Goal: Information Seeking & Learning: Learn about a topic

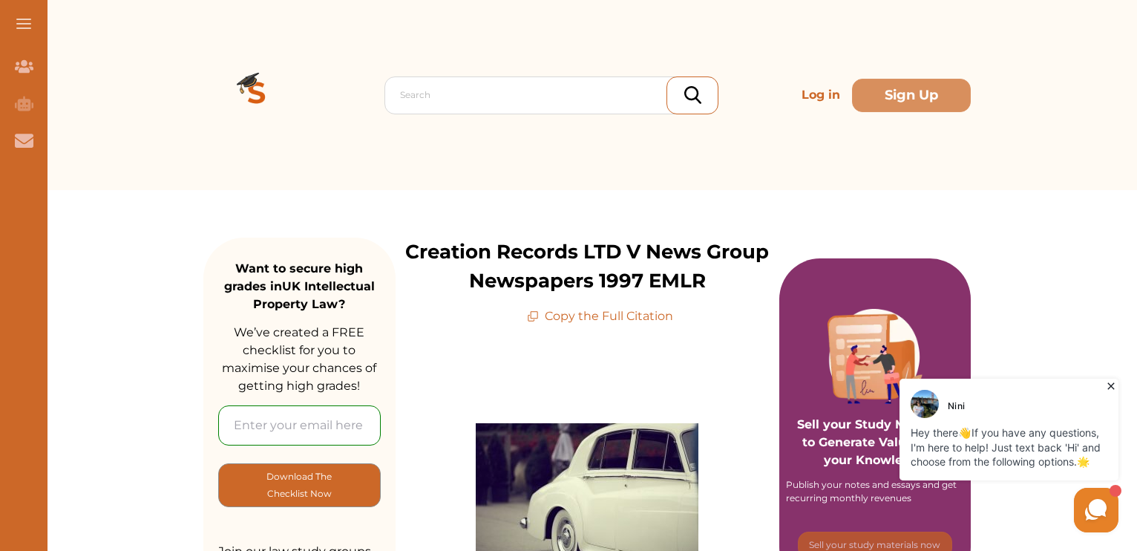
click at [860, 189] on div "Search Log in Sign Up" at bounding box center [586, 95] width 767 height 190
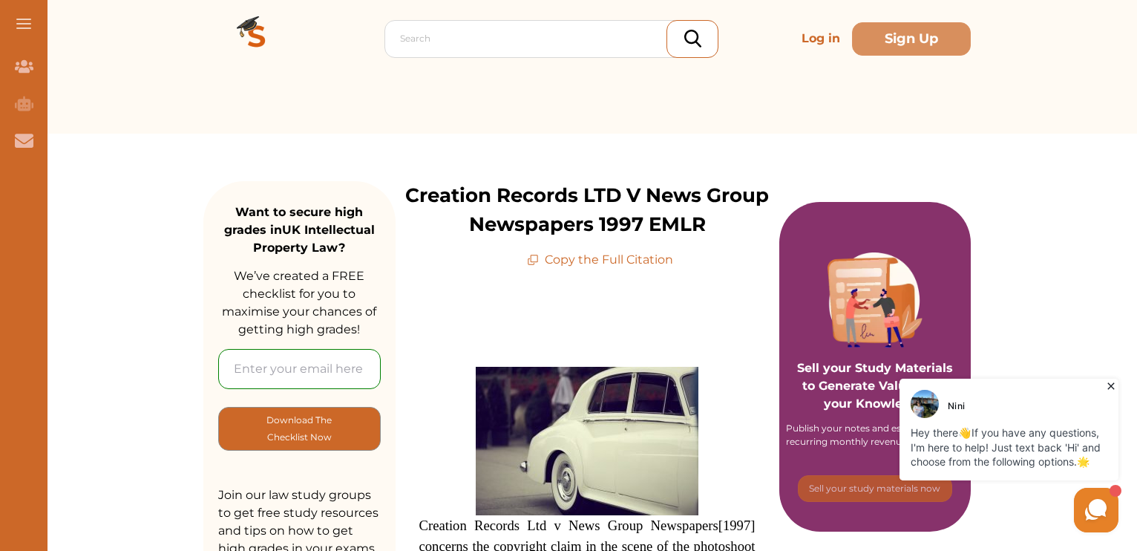
scroll to position [62, 0]
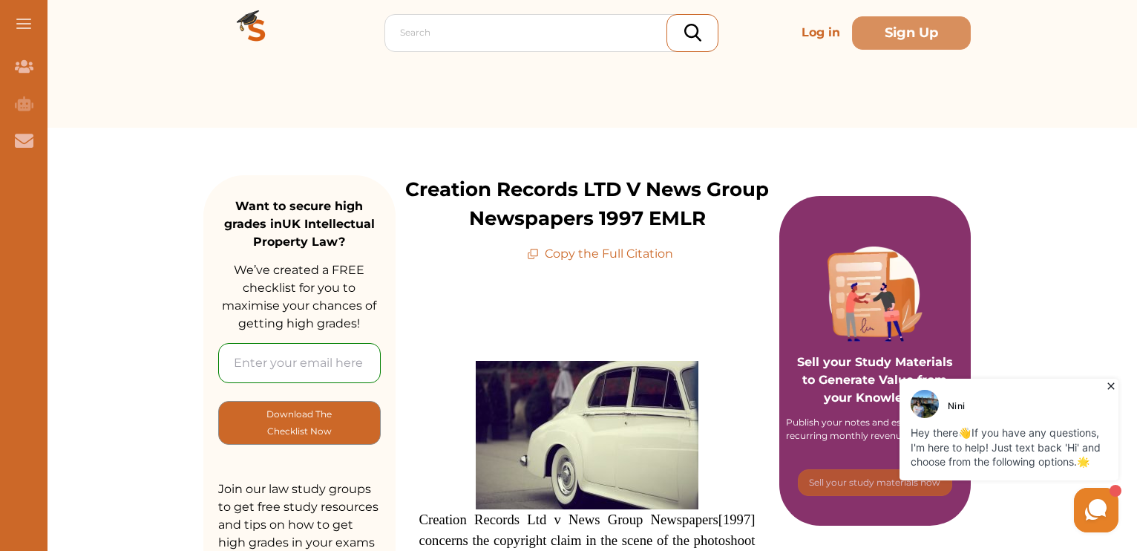
click at [1107, 382] on icon at bounding box center [1111, 386] width 15 height 15
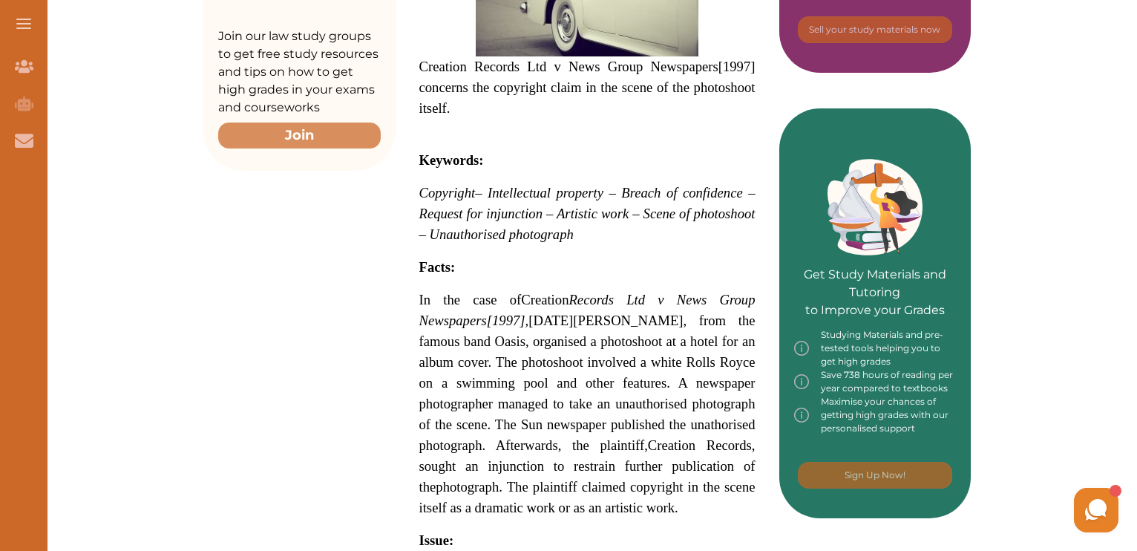
scroll to position [613, 0]
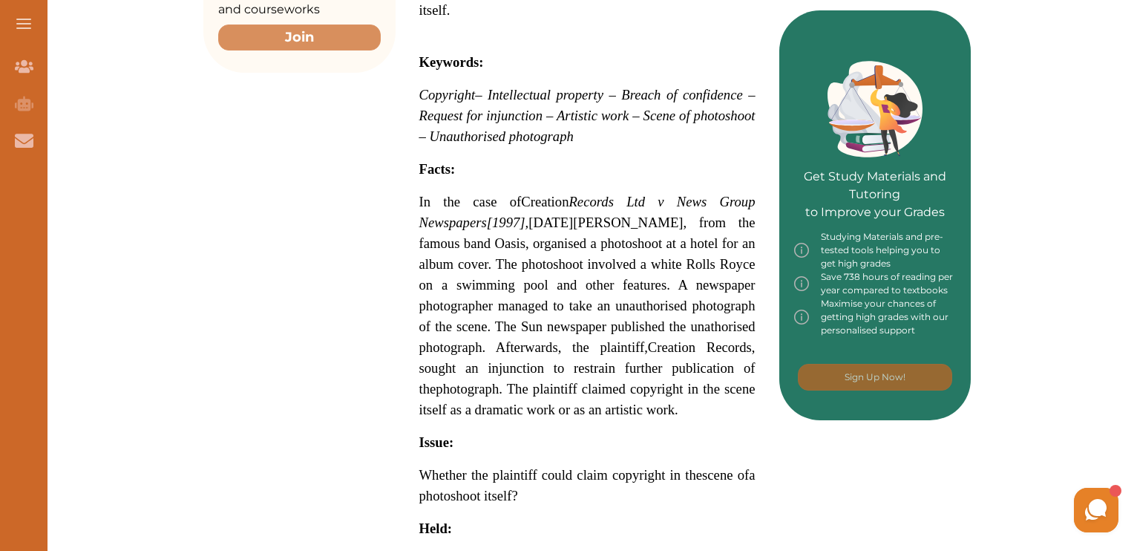
drag, startPoint x: 552, startPoint y: 212, endPoint x: 489, endPoint y: 255, distance: 76.0
click at [489, 255] on p "In the case of Creation Records Ltd v News Group Newspapers [1997] , [DATE][PER…" at bounding box center [587, 305] width 336 height 229
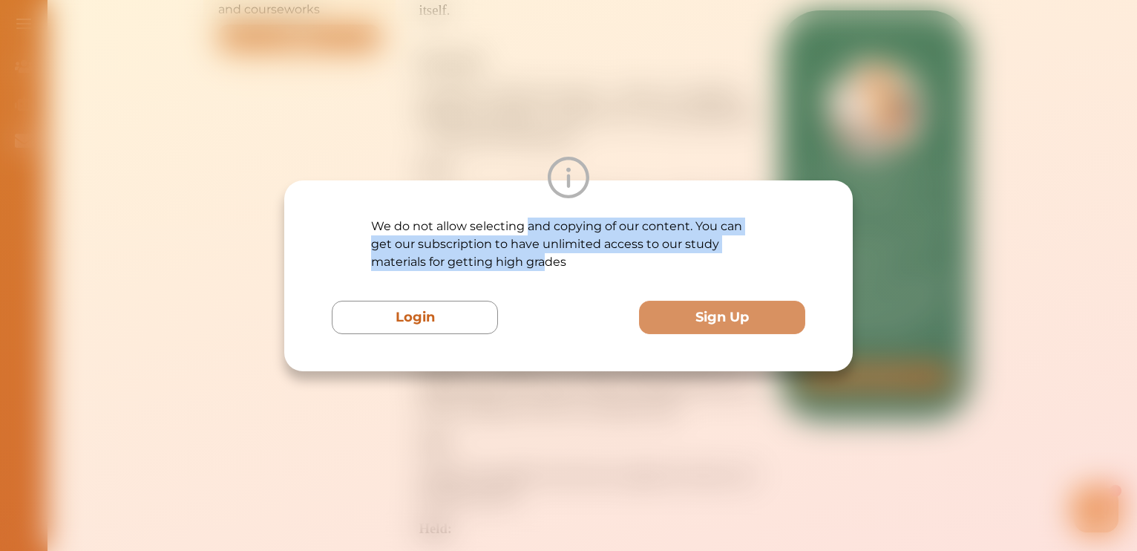
drag, startPoint x: 489, startPoint y: 255, endPoint x: 600, endPoint y: 122, distance: 172.3
click at [600, 122] on div "We do not allow selecting and copying of our content. You can get our subscript…" at bounding box center [568, 275] width 1137 height 551
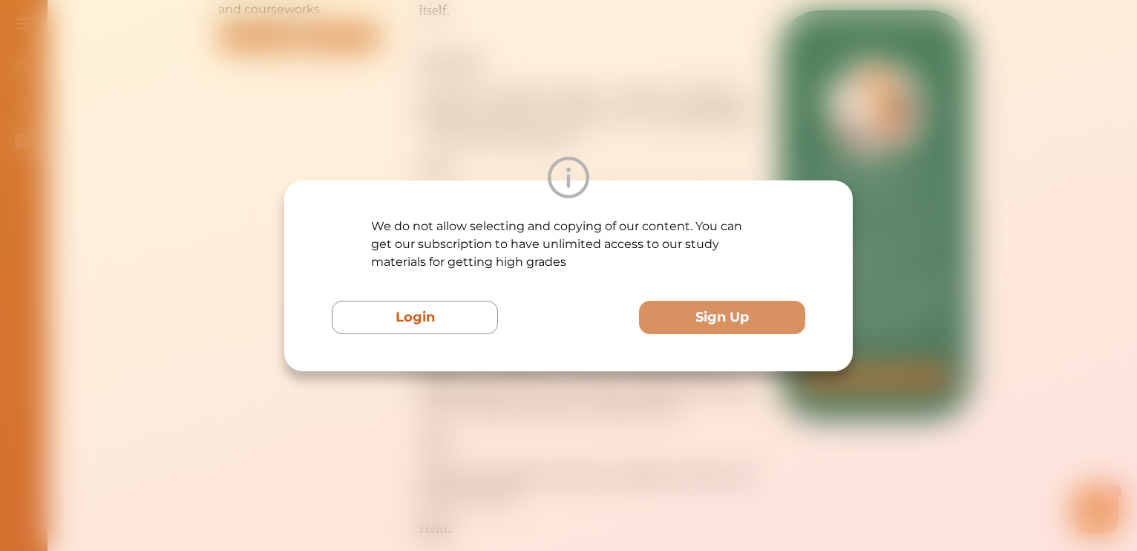
click at [601, 122] on div "We do not allow selecting and copying of our content. You can get our subscript…" at bounding box center [568, 275] width 1137 height 551
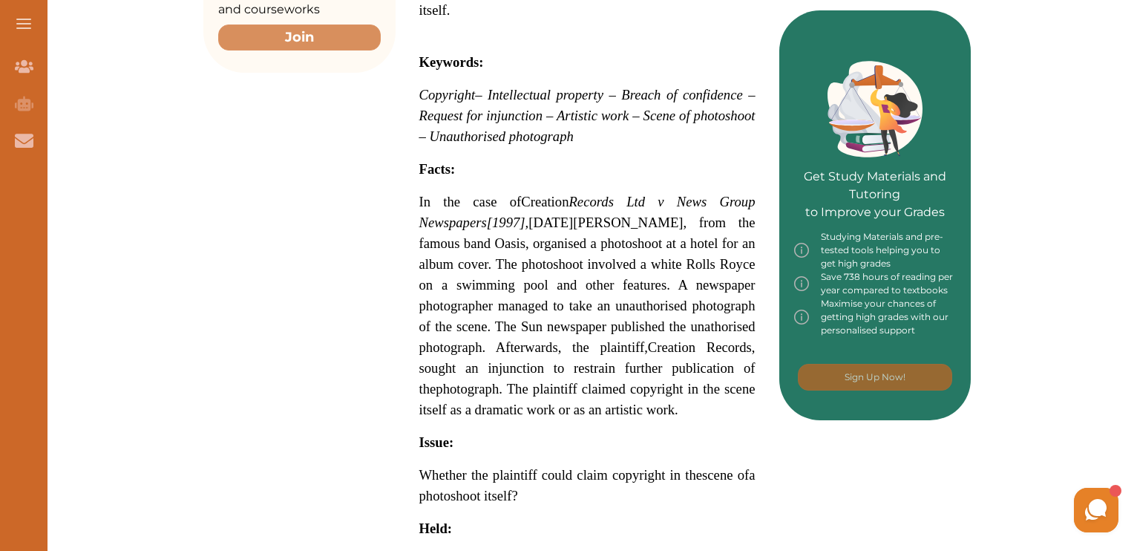
click at [601, 122] on div "We do not allow selecting and copying of our content. You can get our subscript…" at bounding box center [568, 275] width 1137 height 551
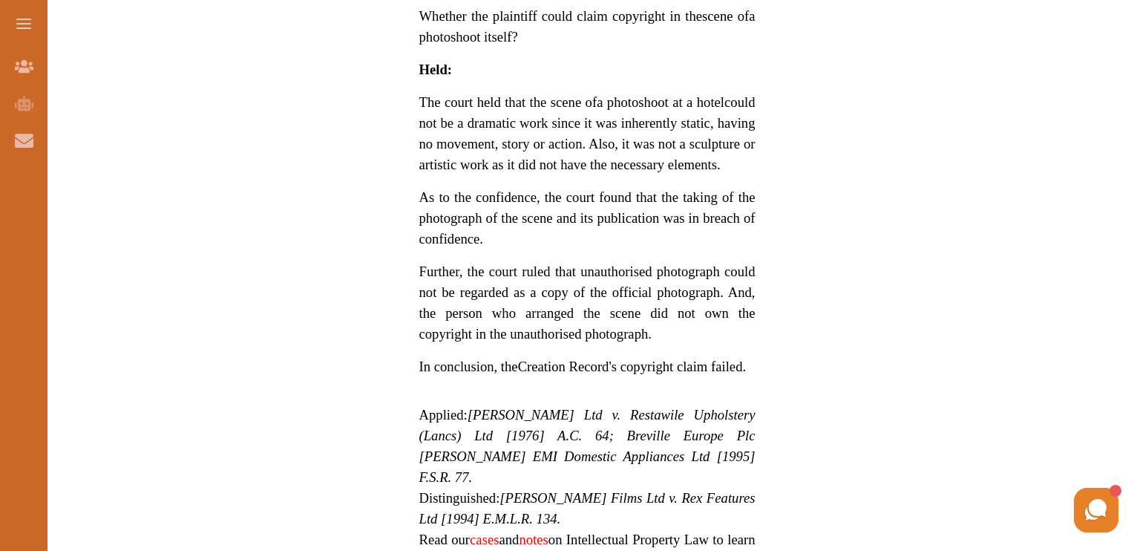
scroll to position [1075, 0]
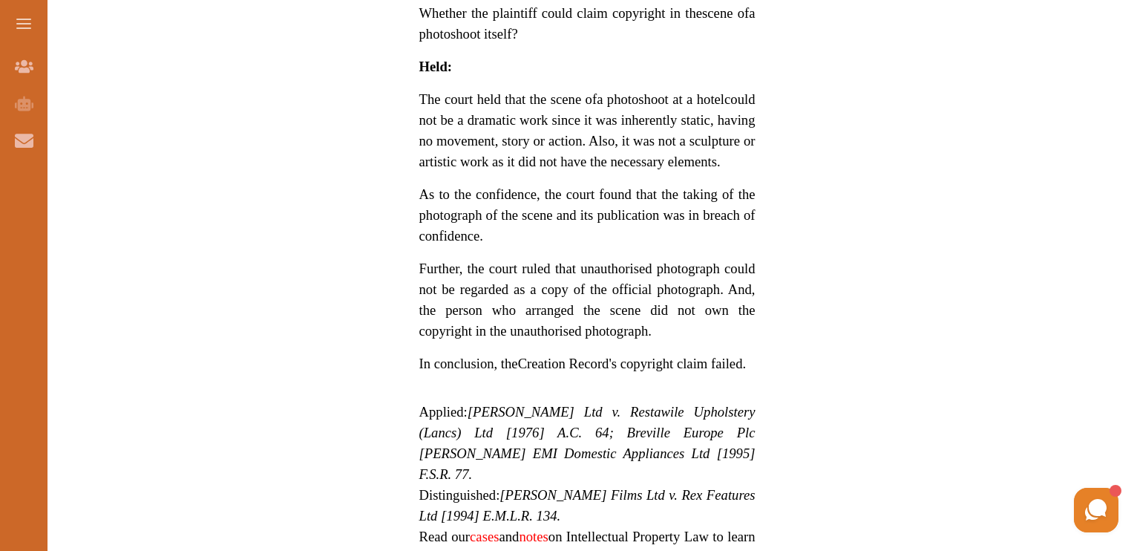
drag, startPoint x: 533, startPoint y: 189, endPoint x: 707, endPoint y: 228, distance: 178.1
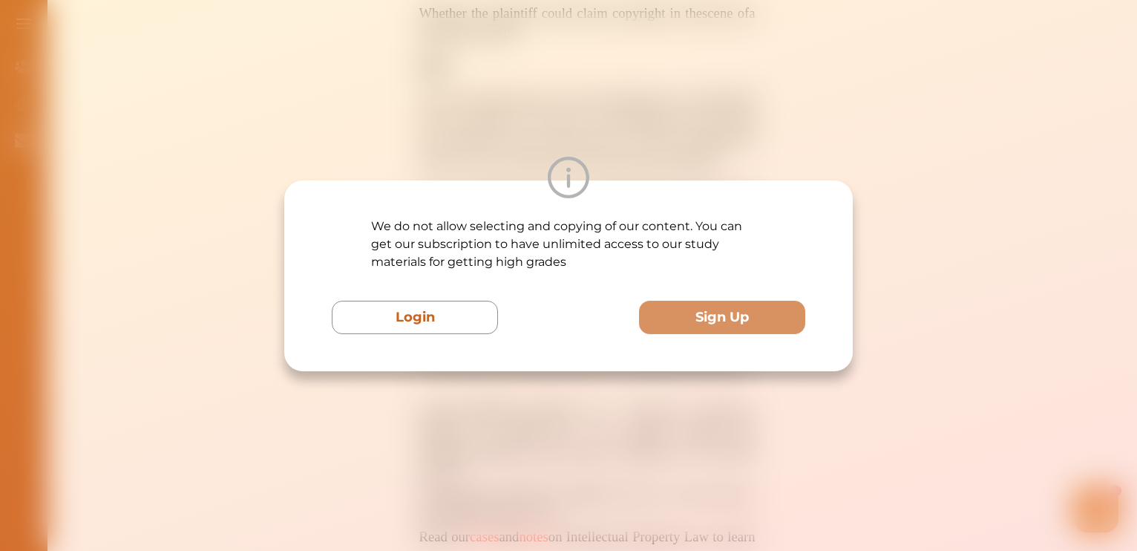
click at [622, 166] on div at bounding box center [568, 178] width 569 height 42
click at [718, 92] on div "We do not allow selecting and copying of our content. You can get our subscript…" at bounding box center [568, 275] width 1137 height 551
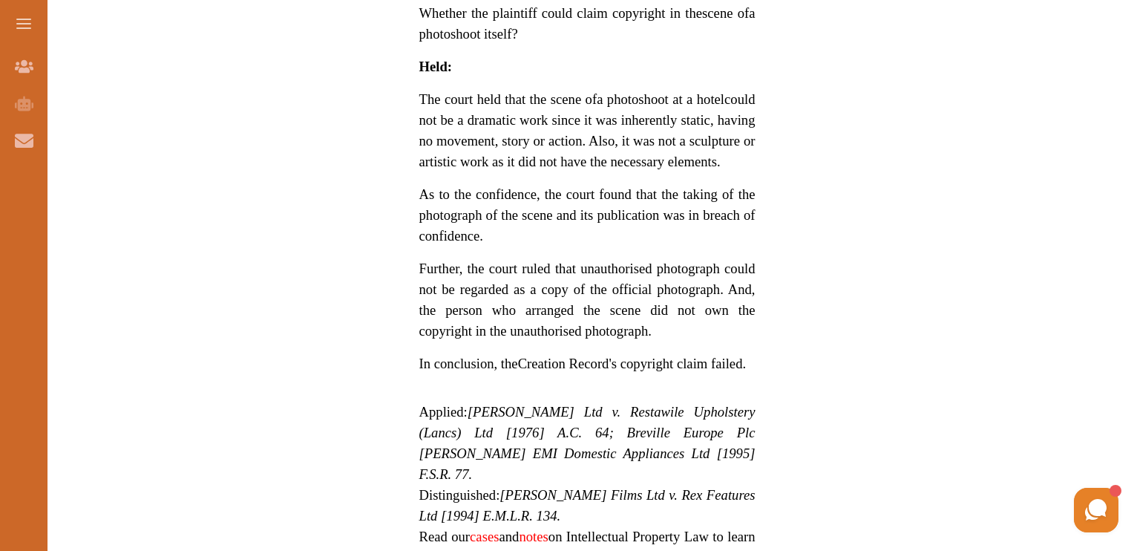
click at [710, 335] on span "Further, the court ruled that unauthorised photograph could not be regarded as …" at bounding box center [587, 300] width 336 height 78
click at [666, 103] on div "We do not allow selecting and copying of our content. You can get our subscript…" at bounding box center [568, 275] width 1137 height 551
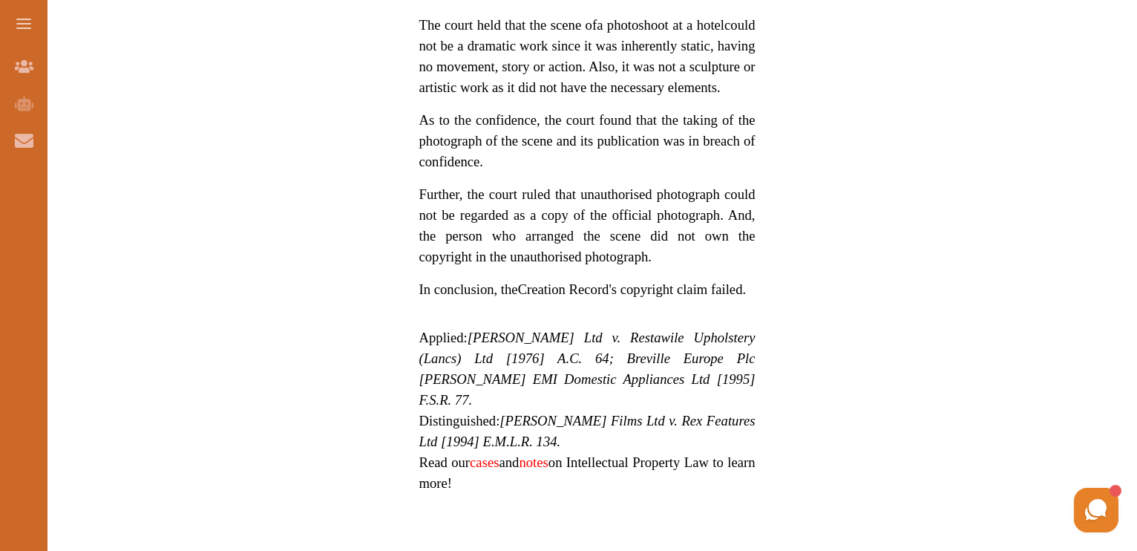
scroll to position [1156, 0]
